Goal: Navigation & Orientation: Find specific page/section

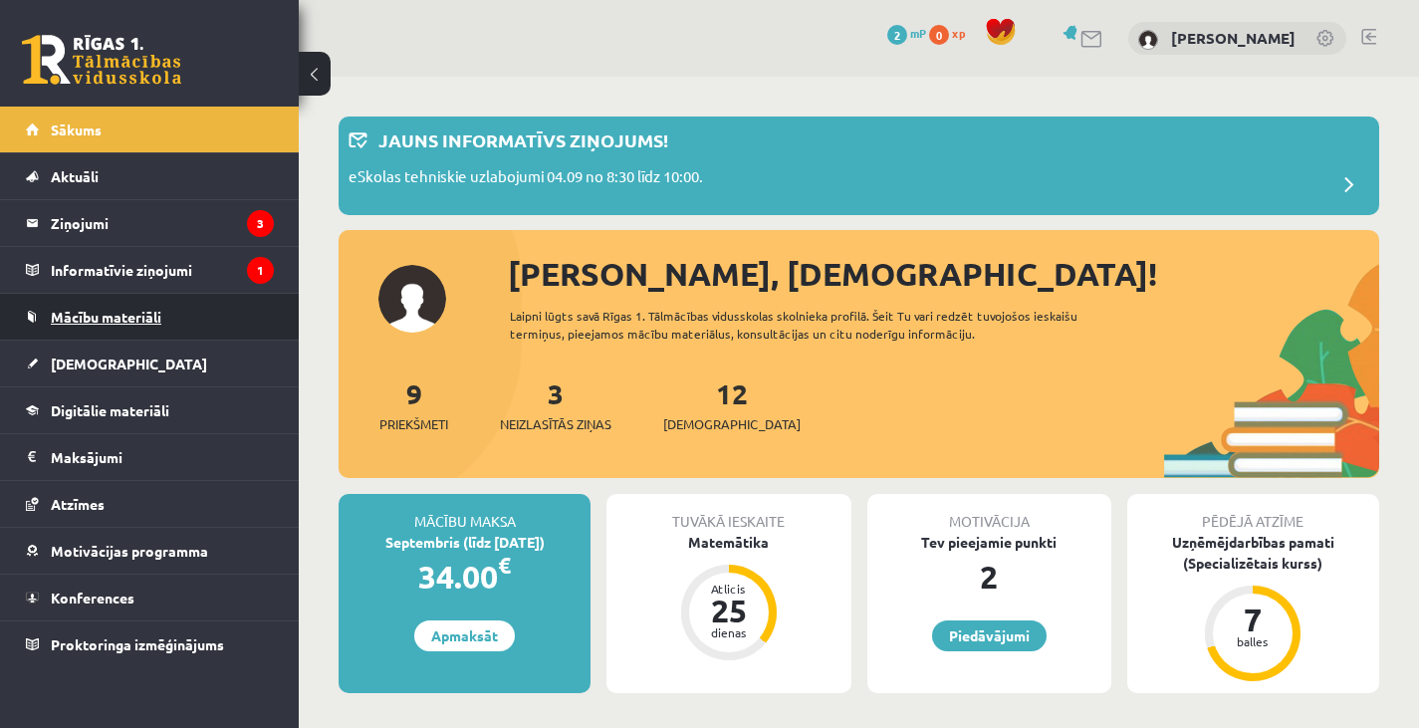
click at [160, 311] on span "Mācību materiāli" at bounding box center [106, 317] width 110 height 18
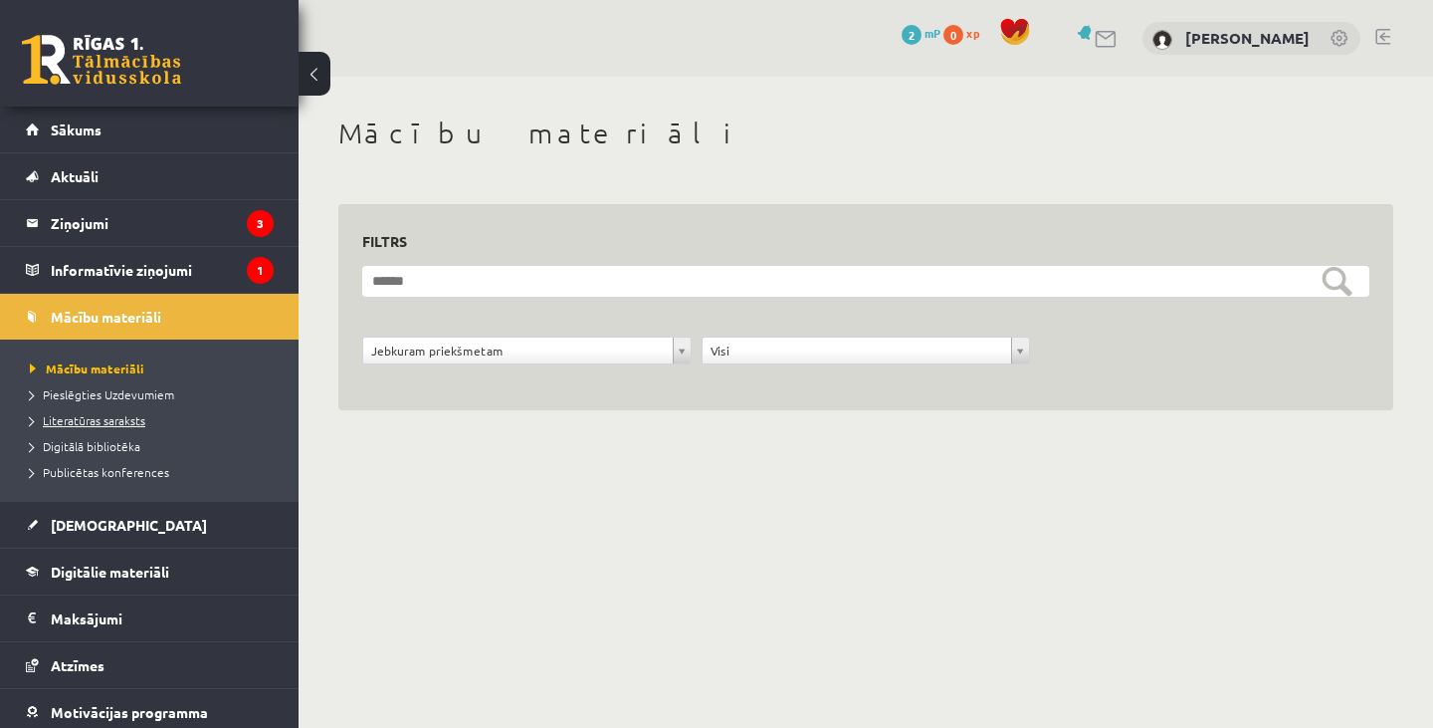
click at [117, 420] on span "Literatūras saraksts" at bounding box center [87, 420] width 115 height 16
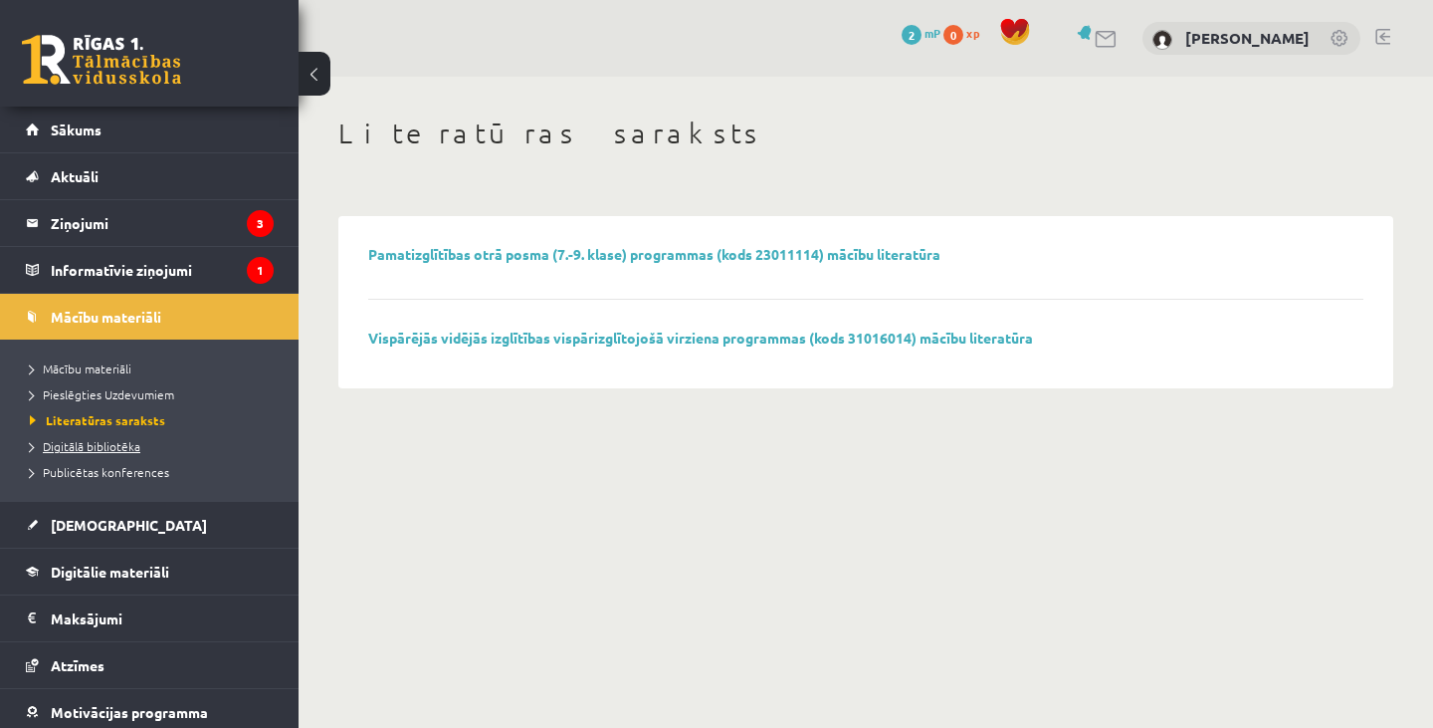
click at [121, 438] on link "Digitālā bibliotēka" at bounding box center [154, 446] width 249 height 18
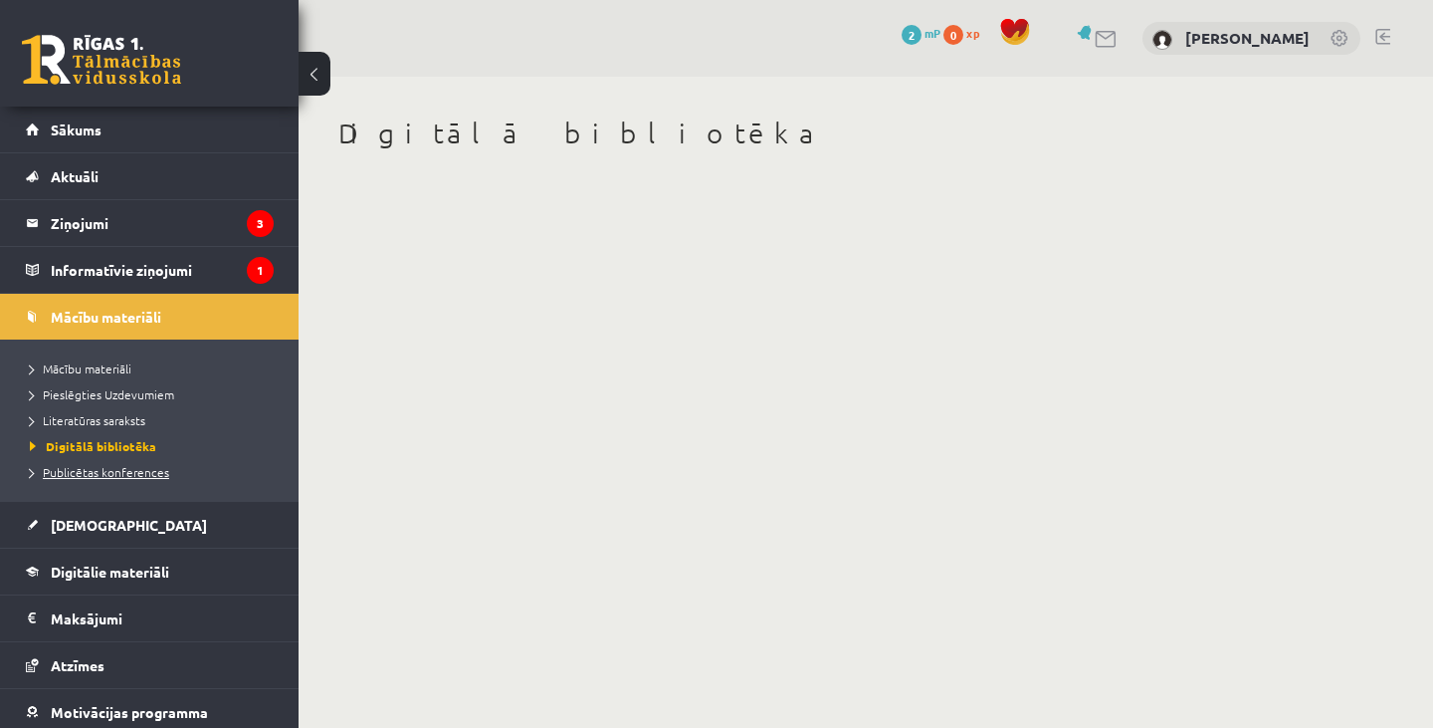
click at [121, 478] on link "Publicētas konferences" at bounding box center [154, 472] width 249 height 18
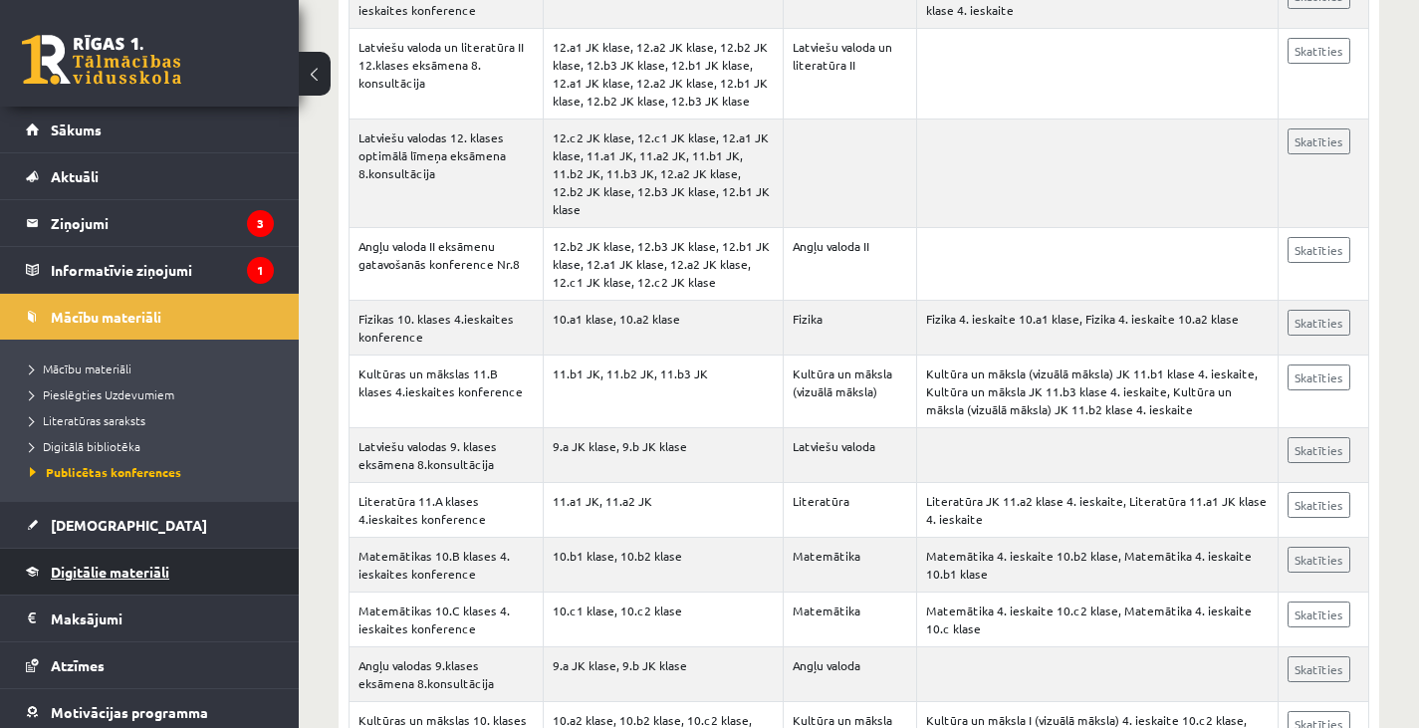
scroll to position [100, 0]
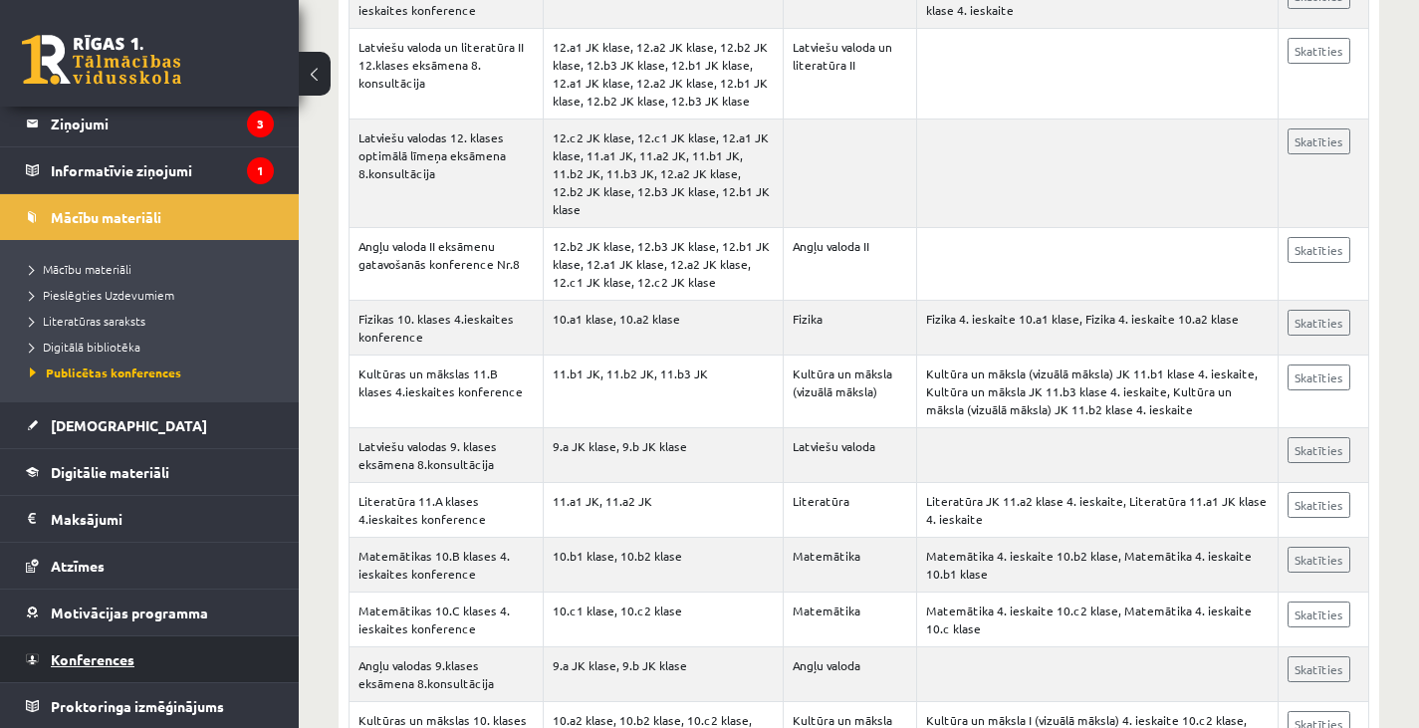
click at [125, 651] on span "Konferences" at bounding box center [93, 659] width 84 height 18
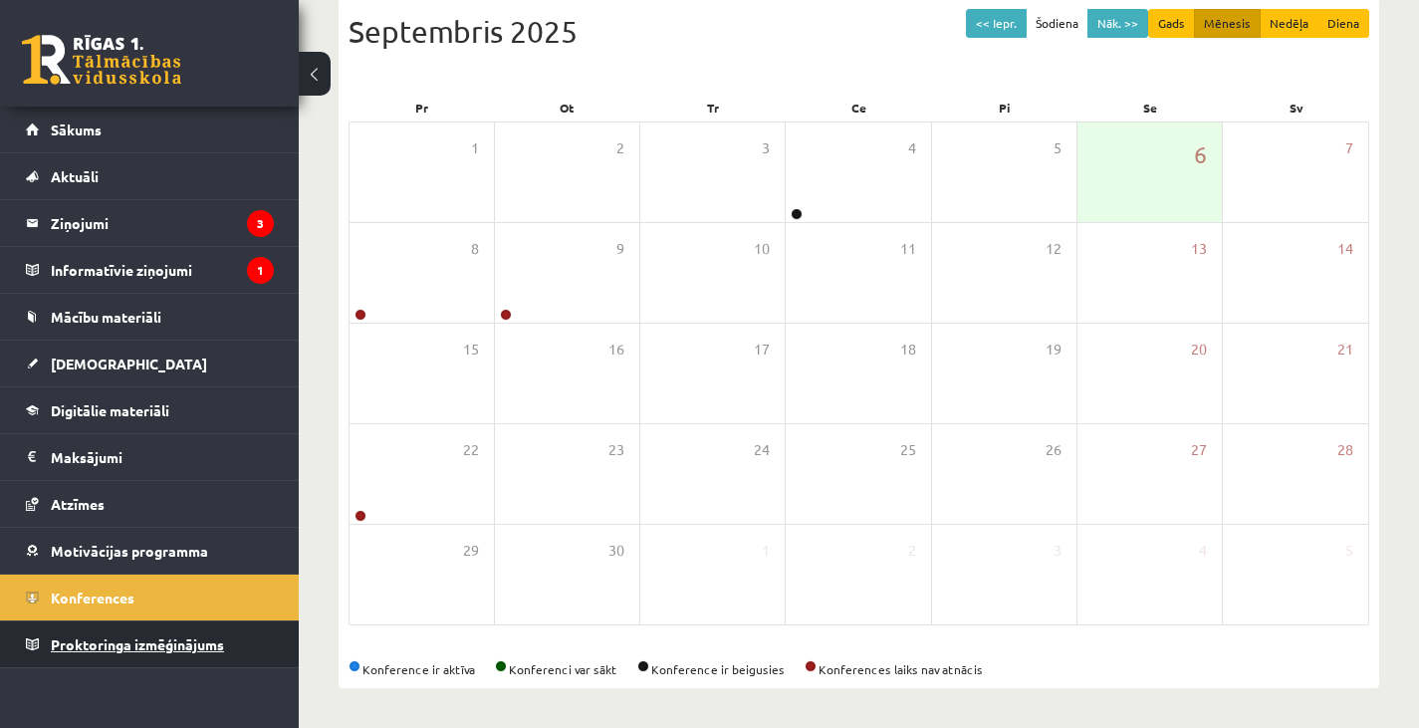
scroll to position [223, 0]
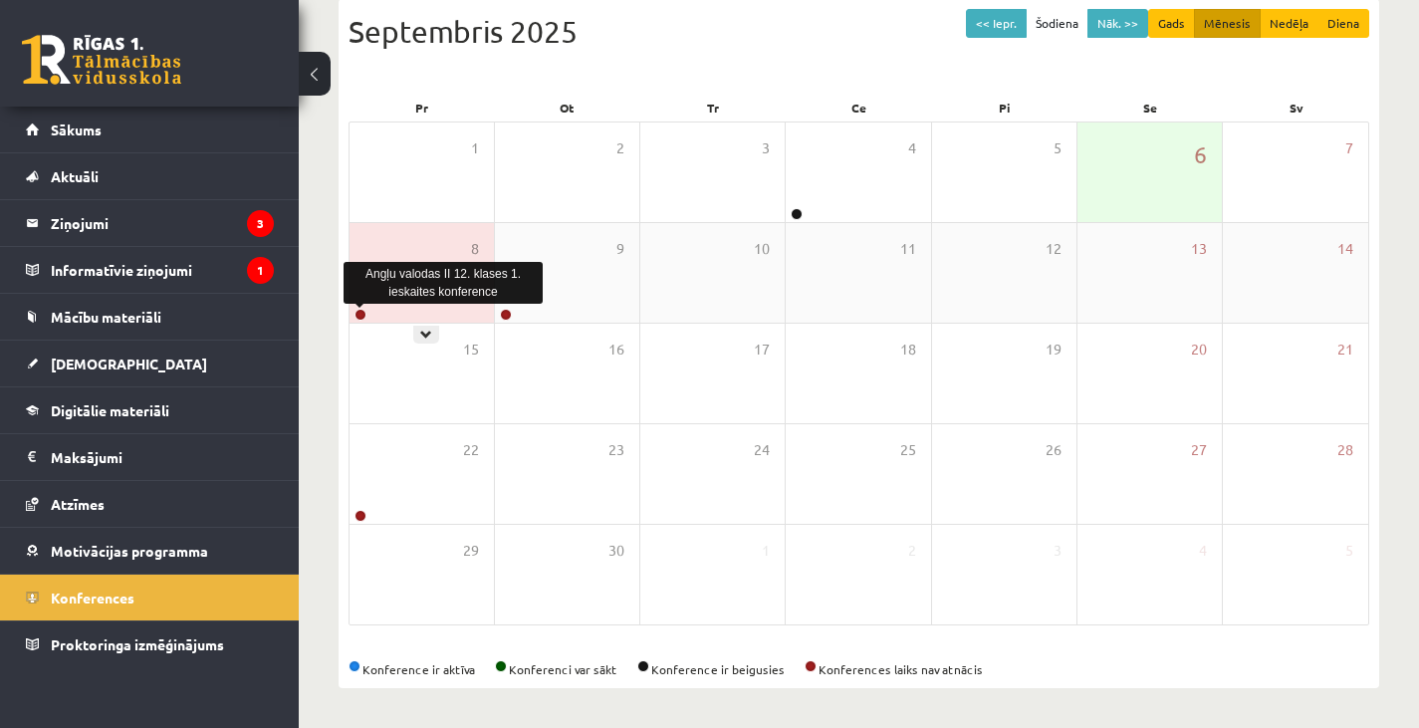
click at [356, 316] on link at bounding box center [360, 315] width 12 height 12
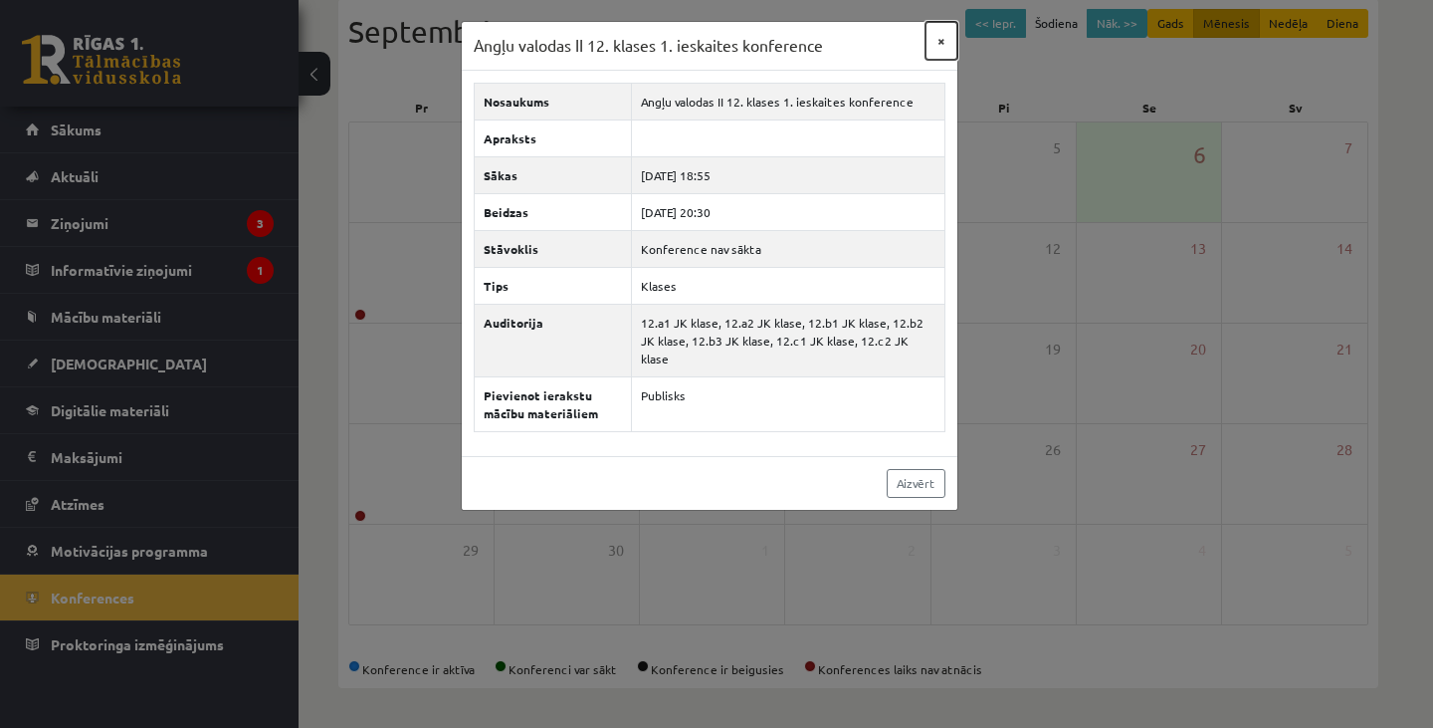
click at [935, 40] on button "×" at bounding box center [942, 41] width 32 height 38
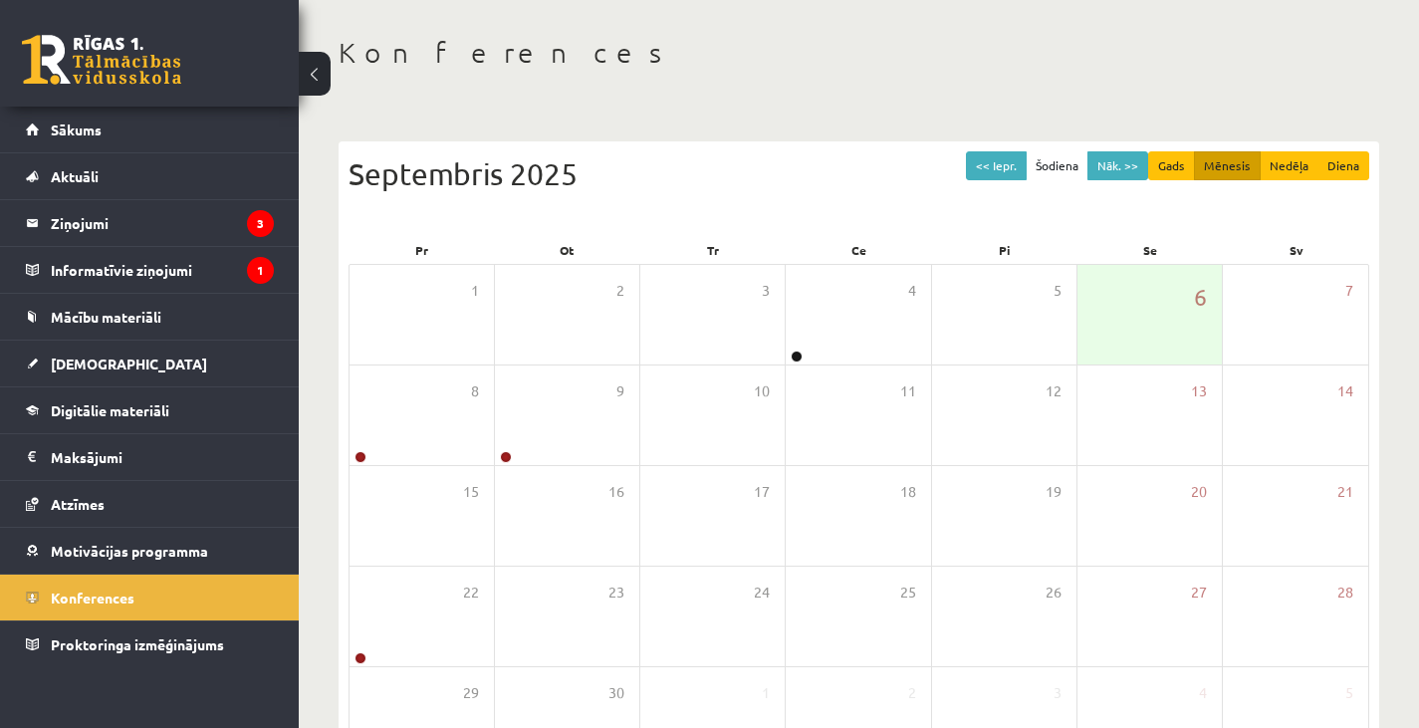
scroll to position [24, 0]
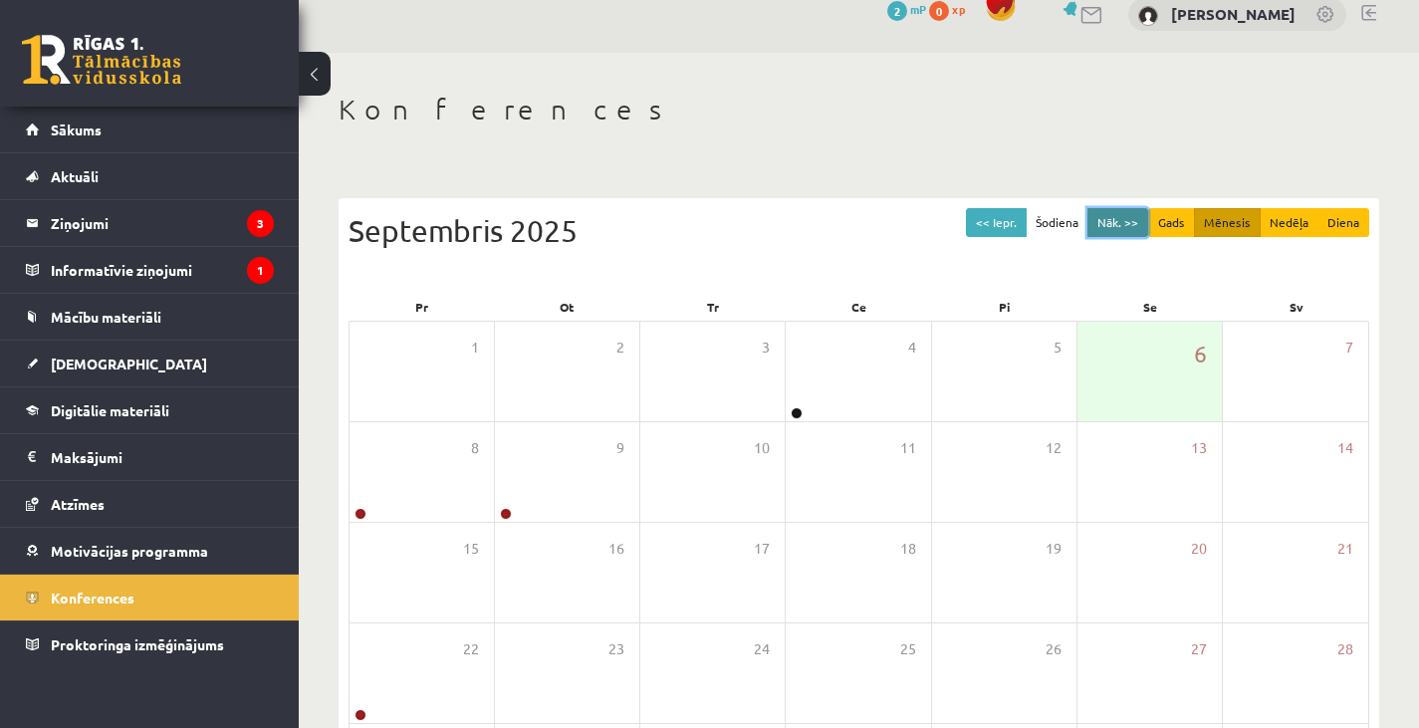
click at [1134, 221] on button "Nāk. >>" at bounding box center [1117, 222] width 61 height 29
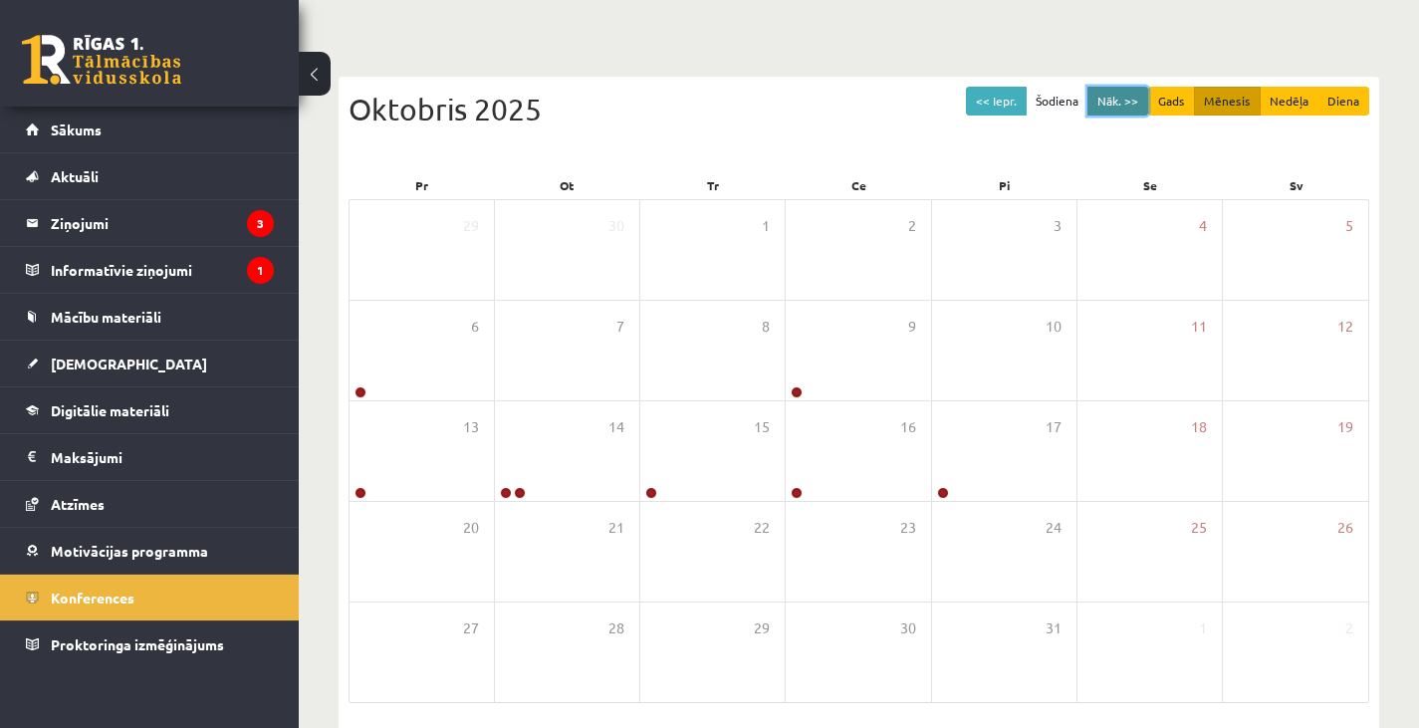
scroll to position [123, 0]
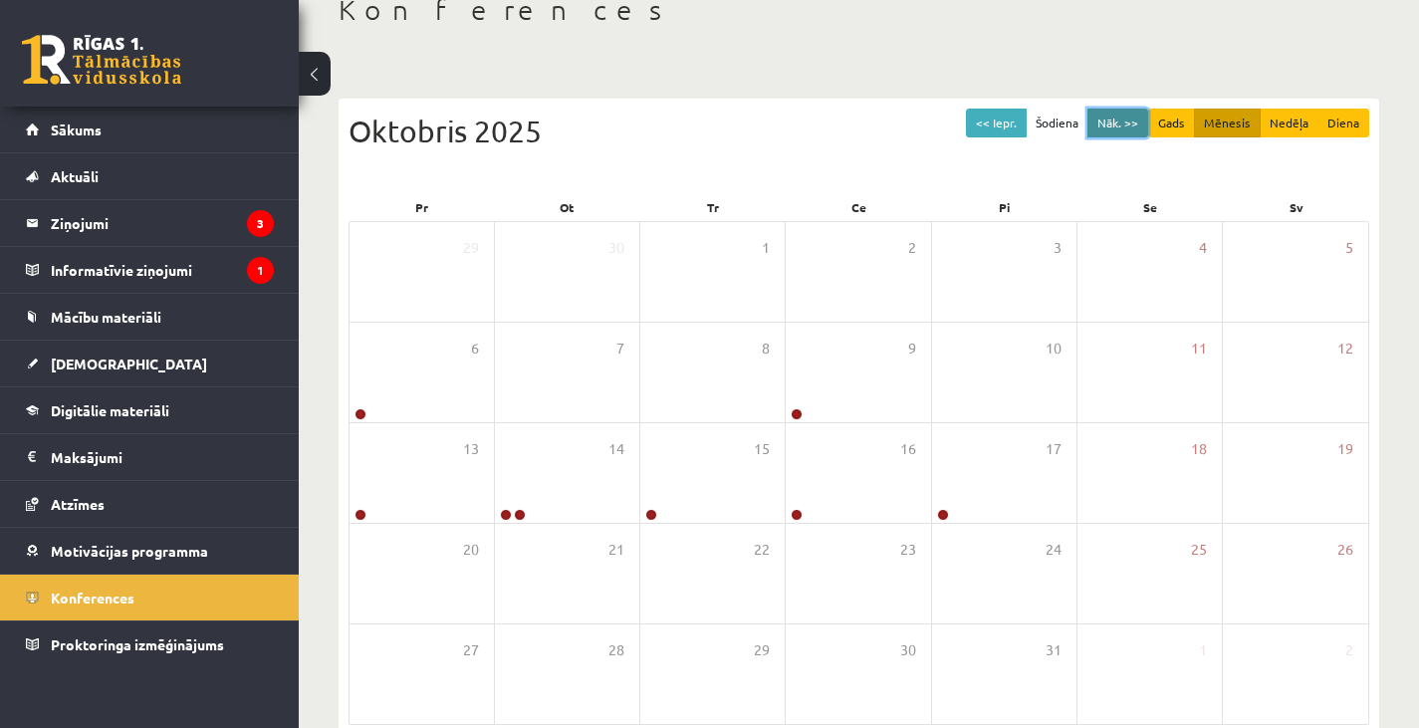
click at [1112, 114] on button "Nāk. >>" at bounding box center [1117, 123] width 61 height 29
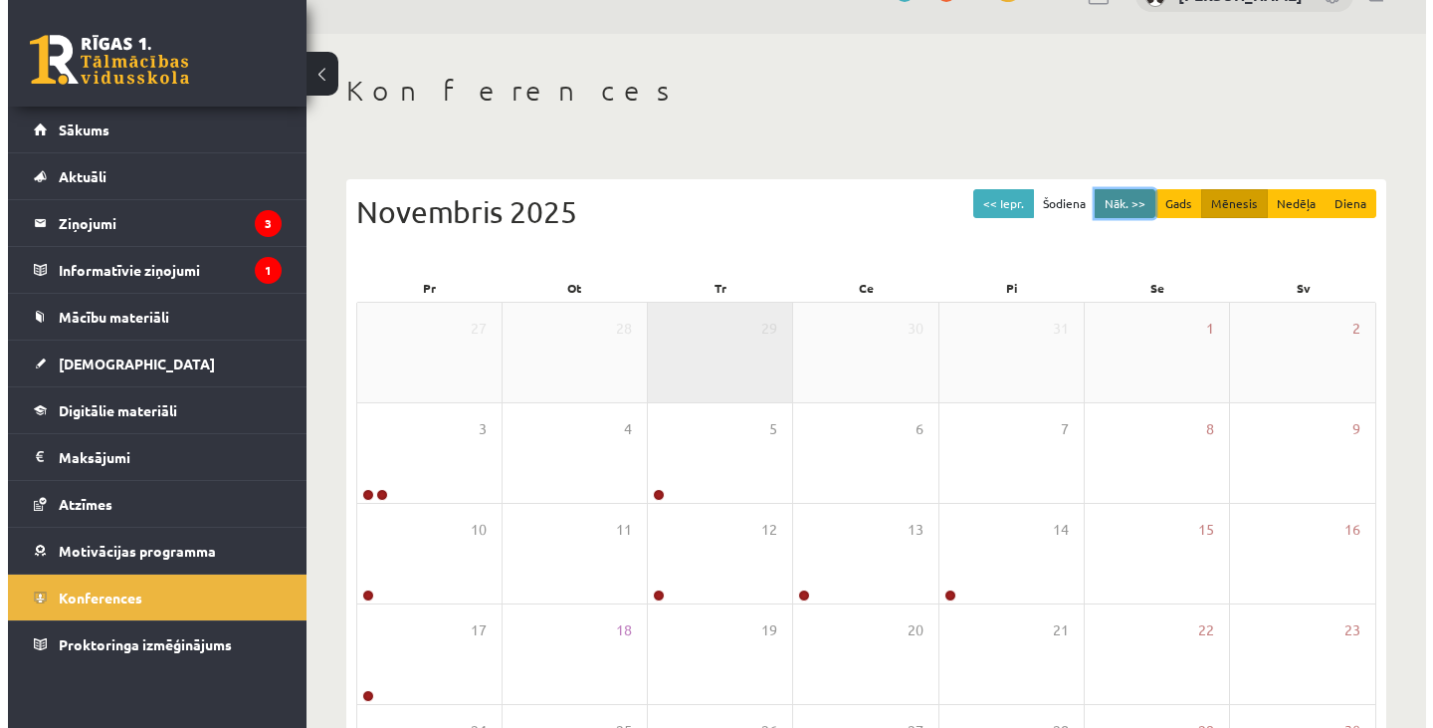
scroll to position [0, 0]
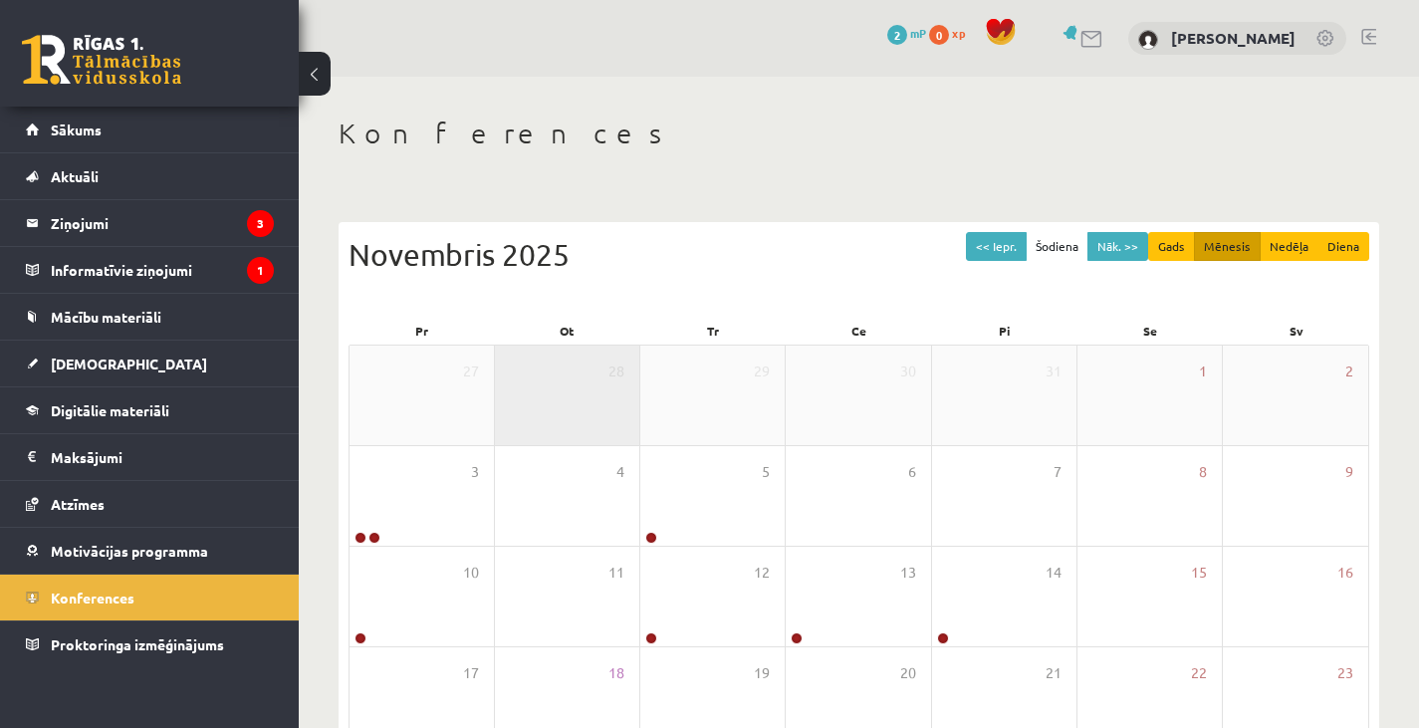
click at [522, 355] on div "28" at bounding box center [567, 395] width 144 height 100
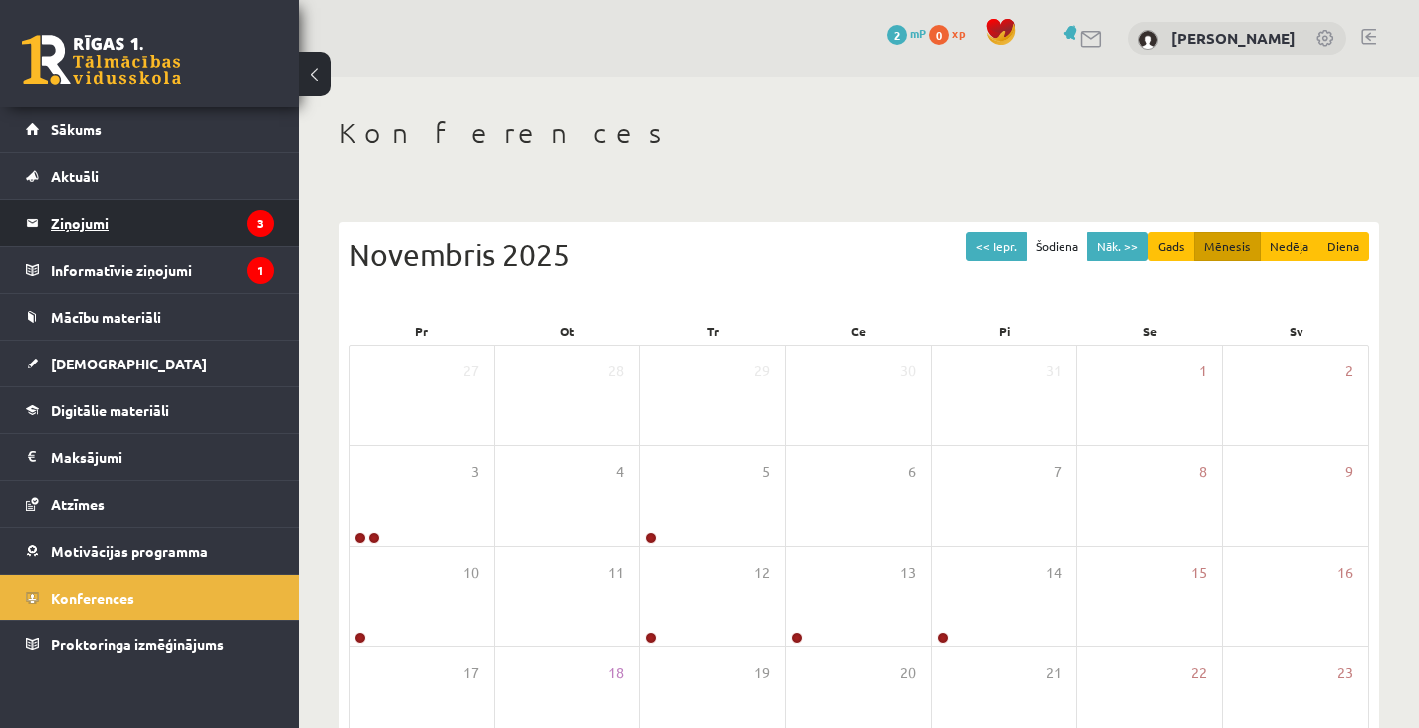
click at [118, 221] on legend "Ziņojumi 3" at bounding box center [162, 223] width 223 height 46
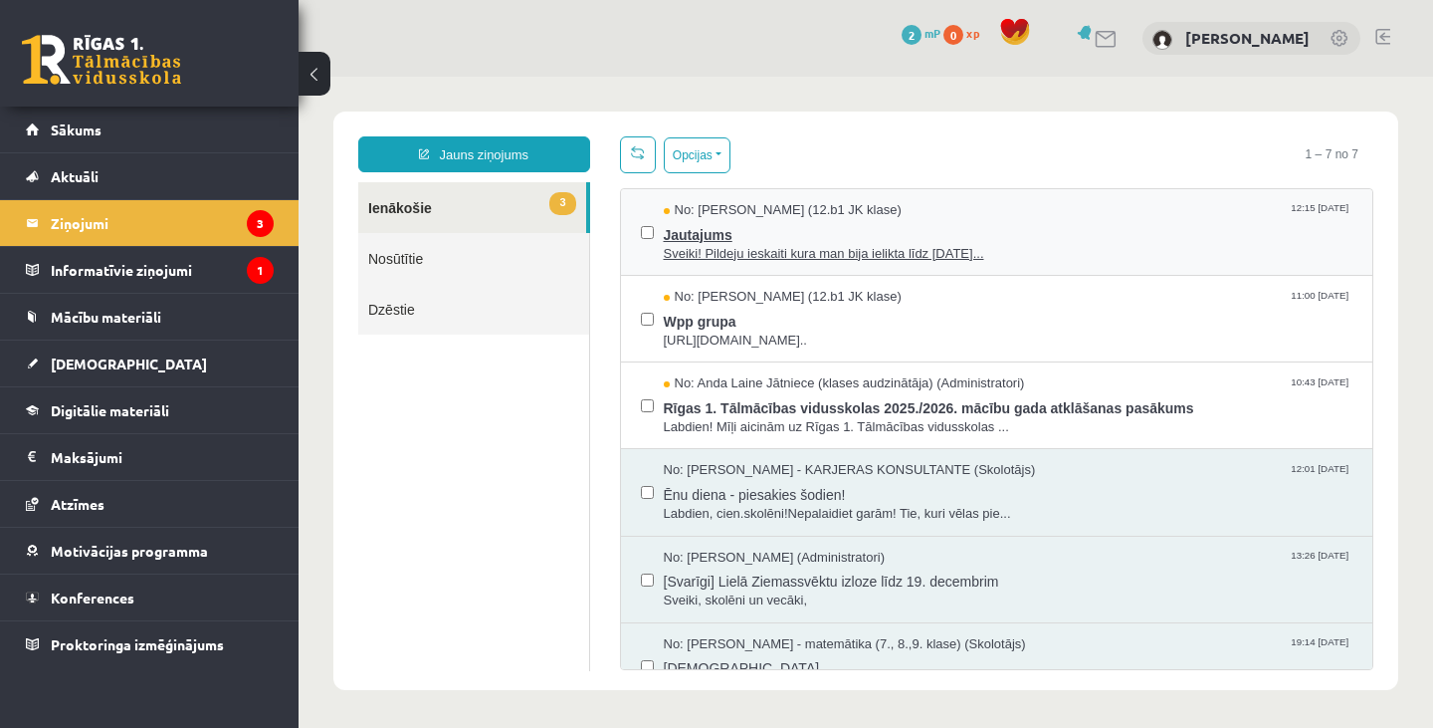
click at [780, 220] on span "Jautajums" at bounding box center [1009, 232] width 690 height 25
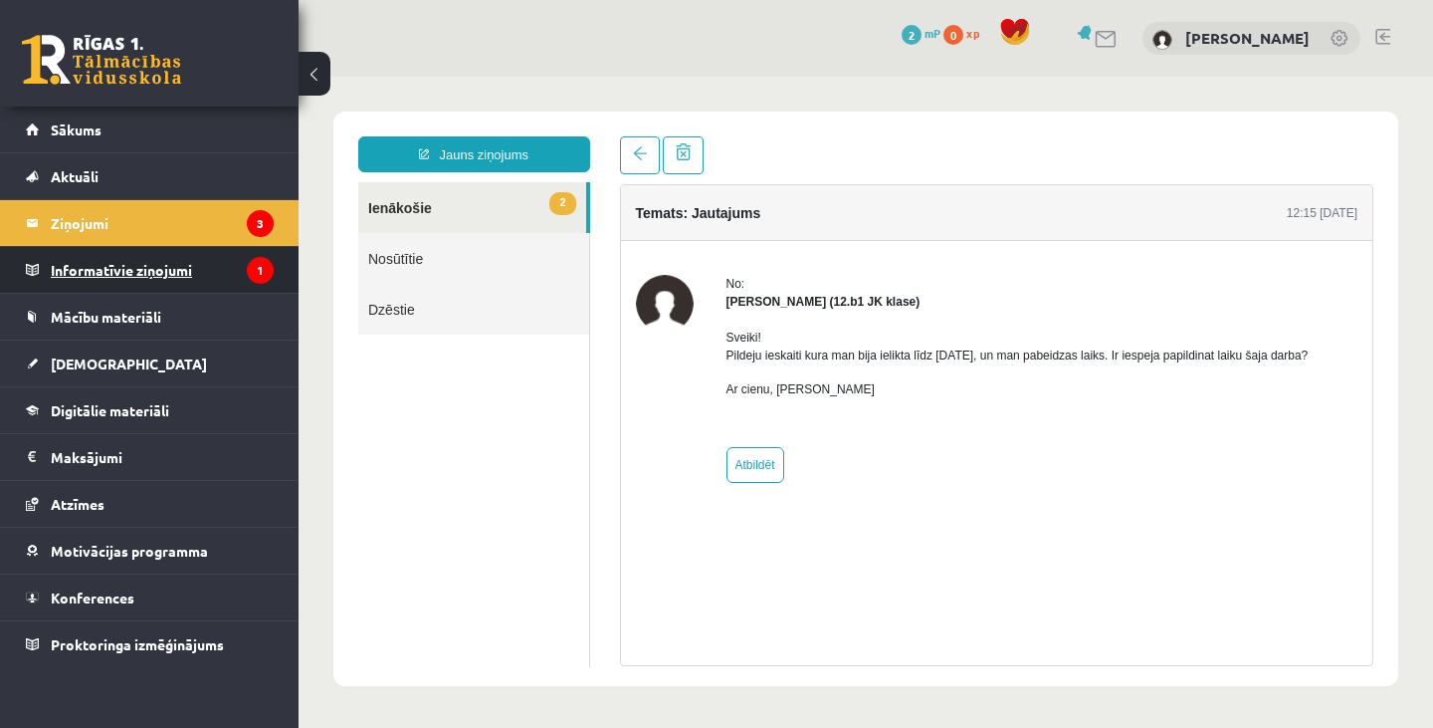
click at [160, 253] on legend "Informatīvie ziņojumi 1" at bounding box center [162, 270] width 223 height 46
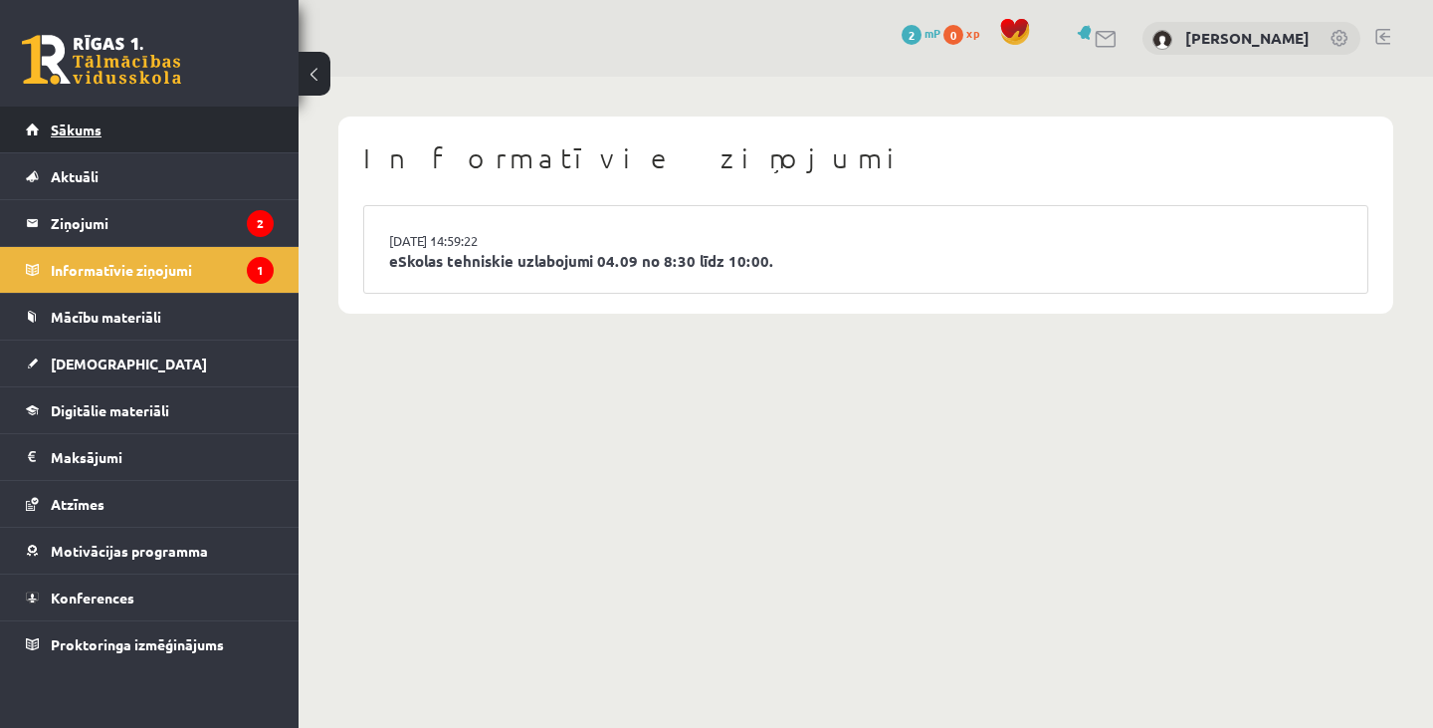
click at [108, 127] on link "Sākums" at bounding box center [150, 130] width 248 height 46
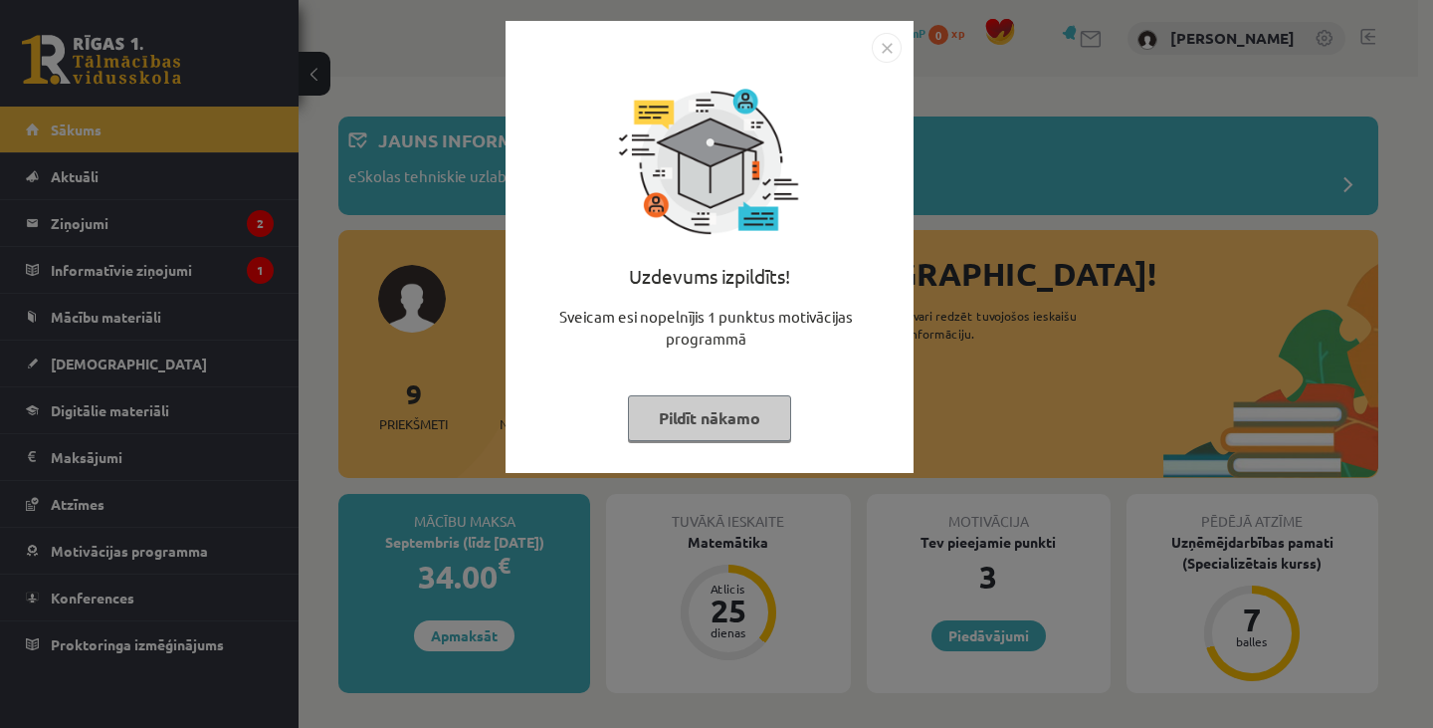
click at [651, 416] on button "Pildīt nākamo" at bounding box center [709, 418] width 163 height 46
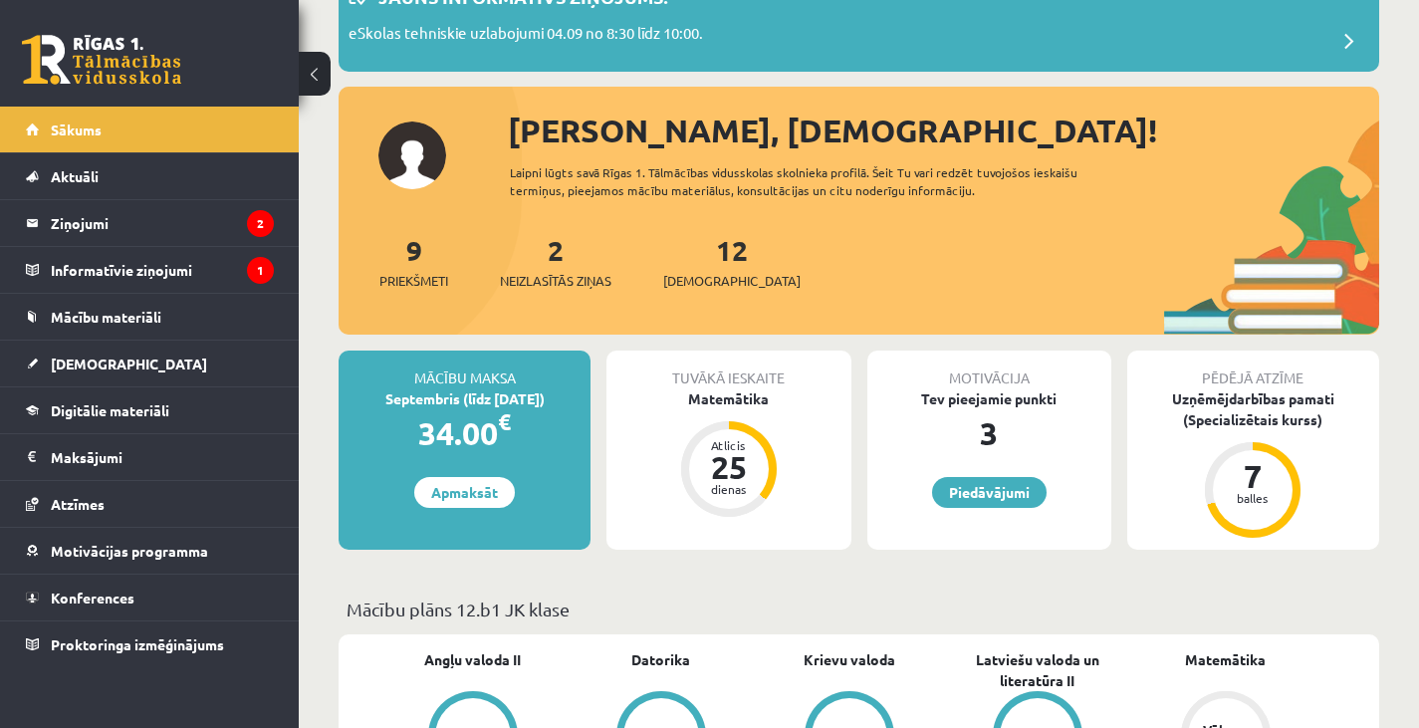
scroll to position [199, 0]
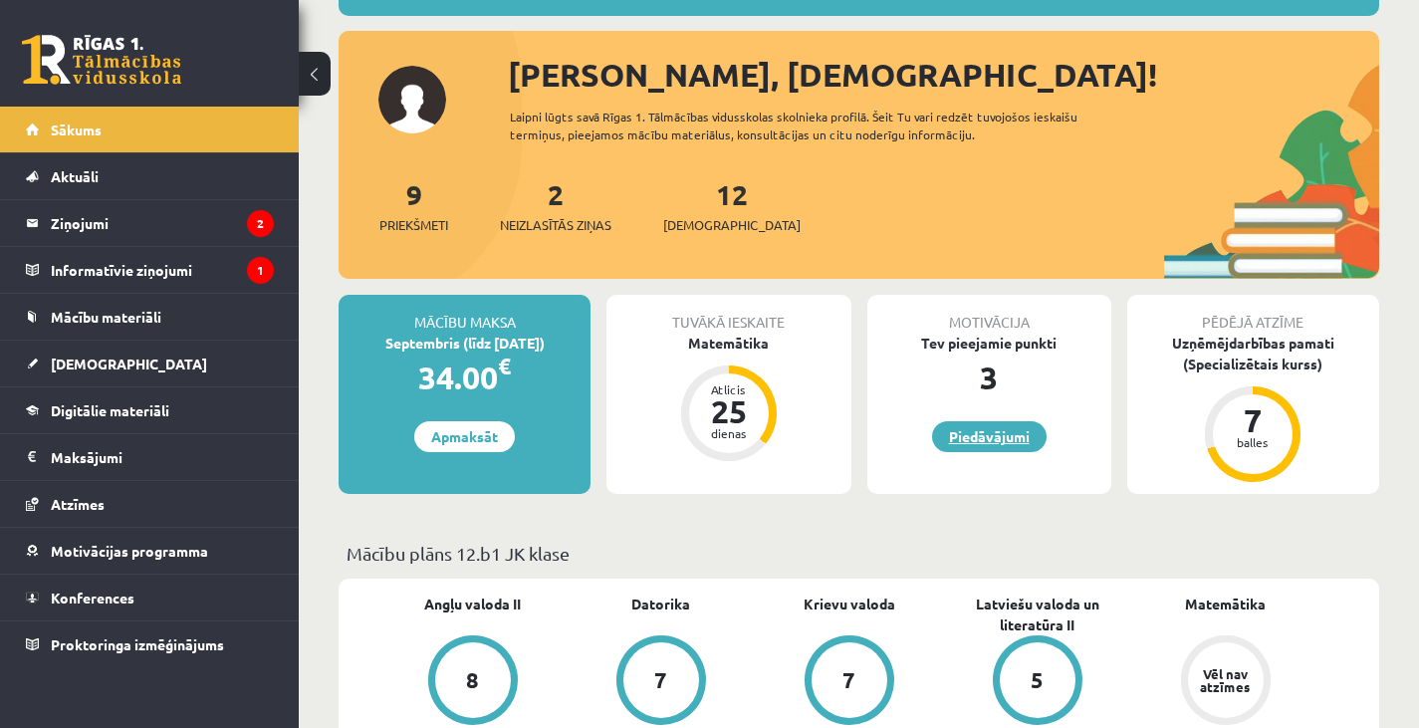
click at [949, 426] on link "Piedāvājumi" at bounding box center [989, 436] width 114 height 31
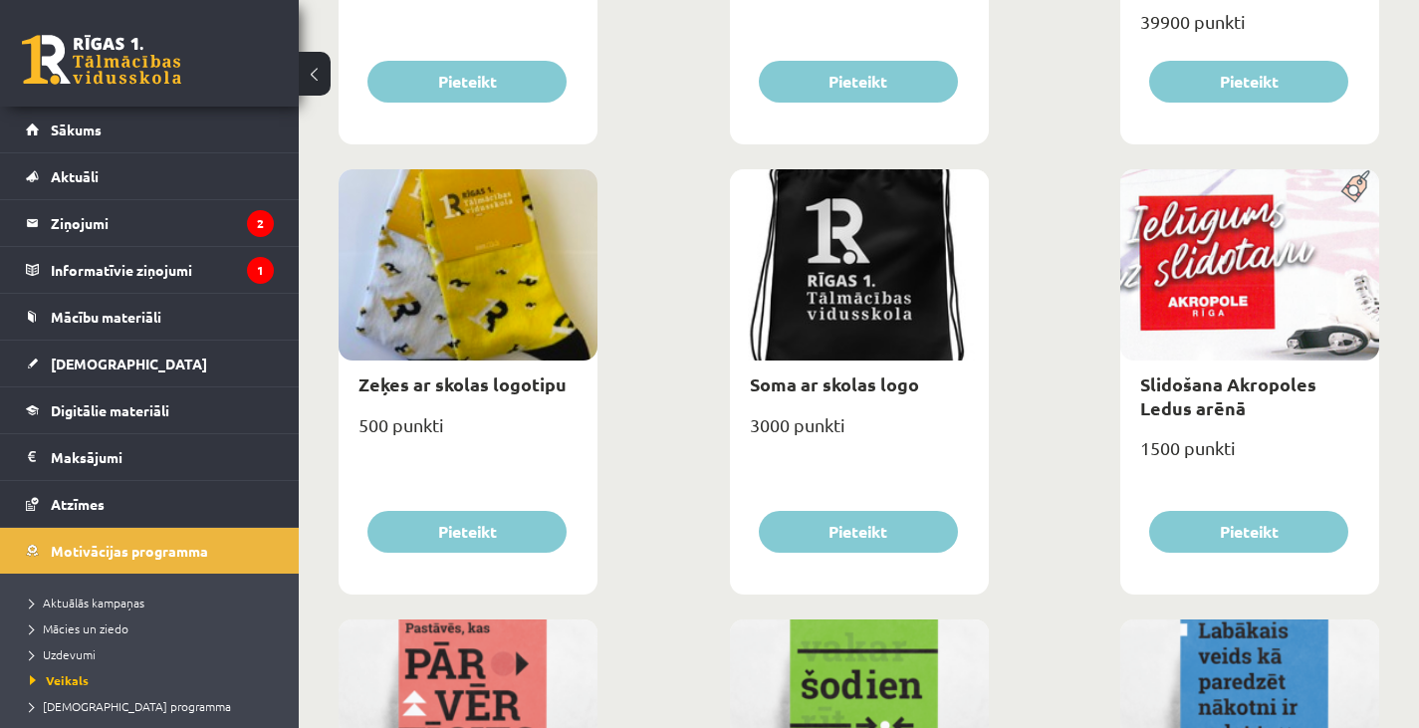
scroll to position [1737, 0]
